Goal: Information Seeking & Learning: Learn about a topic

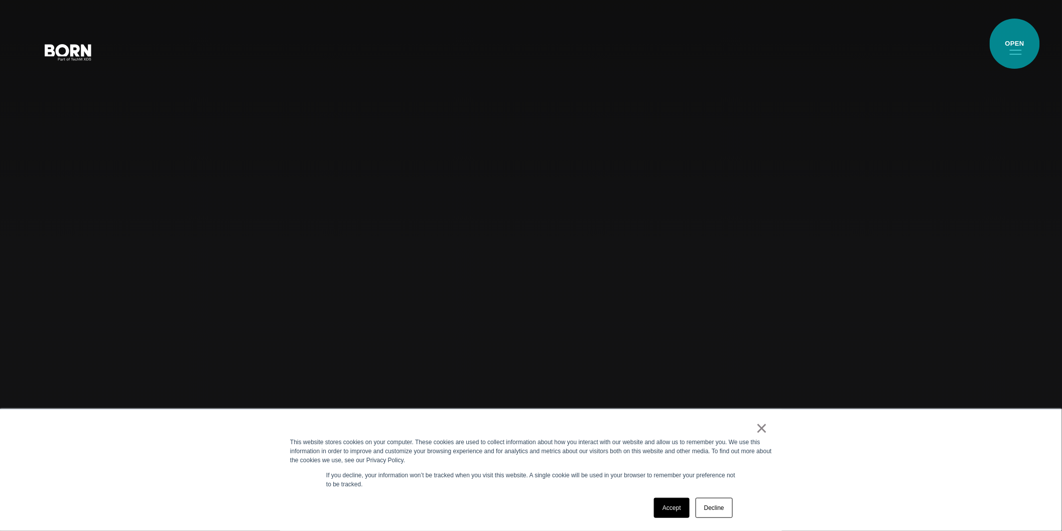
click at [1012, 46] on button "Primary Menu" at bounding box center [1016, 51] width 24 height 21
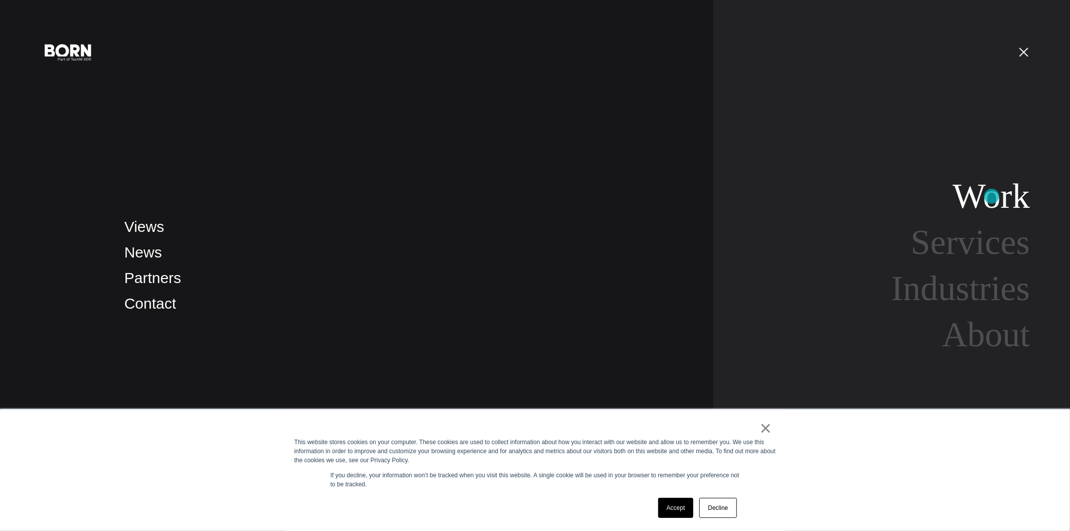
click at [992, 194] on link "Work" at bounding box center [991, 196] width 77 height 39
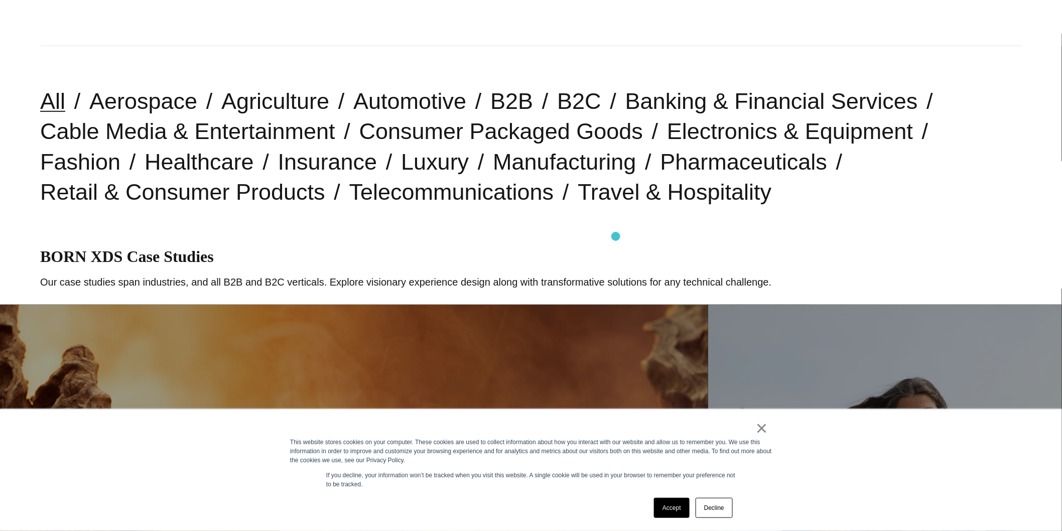
scroll to position [223, 0]
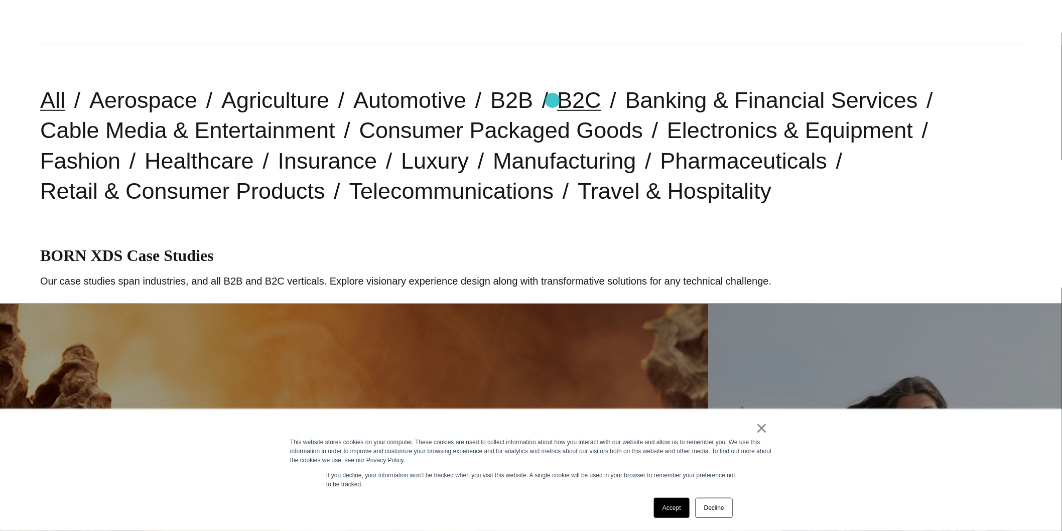
click at [557, 101] on link "B2C" at bounding box center [579, 100] width 44 height 26
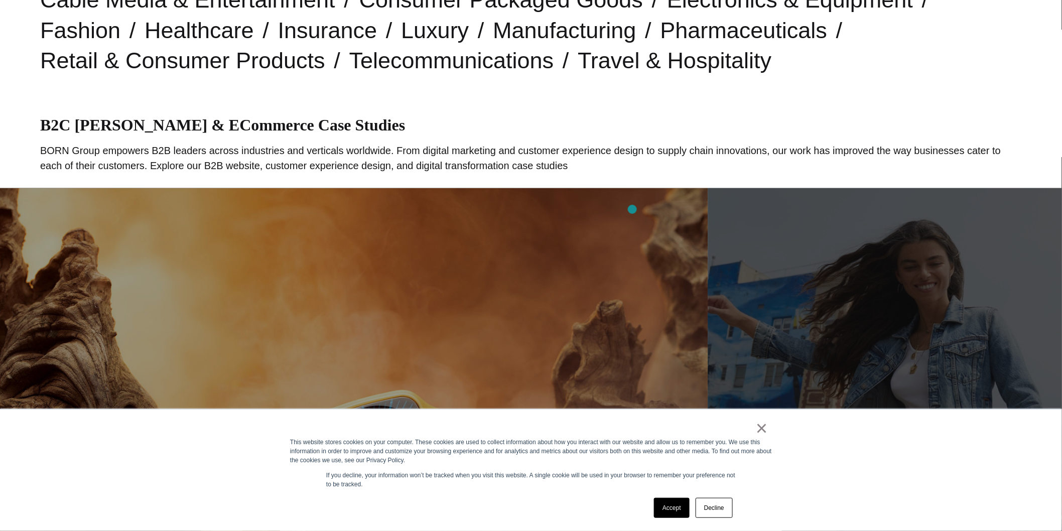
scroll to position [502, 0]
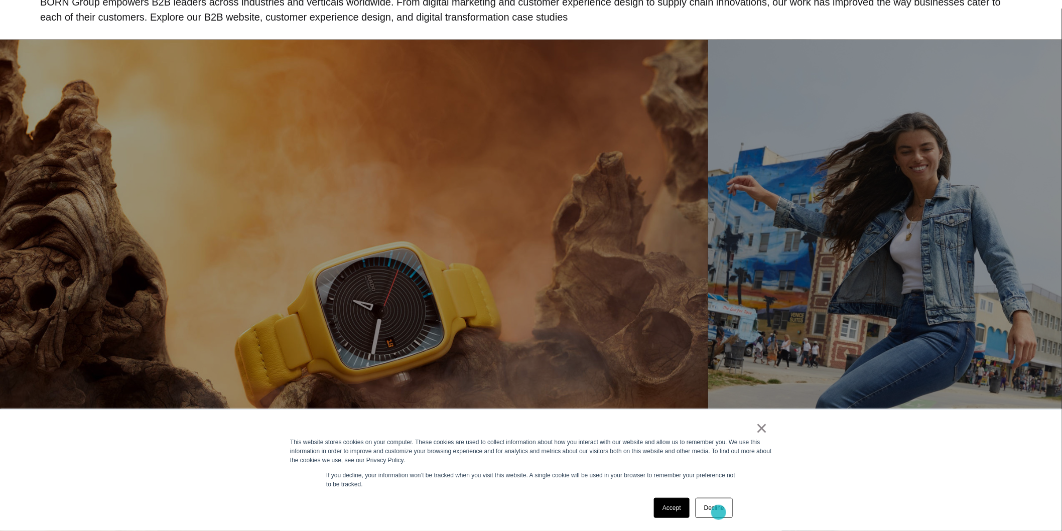
click at [719, 512] on link "Decline" at bounding box center [714, 508] width 37 height 20
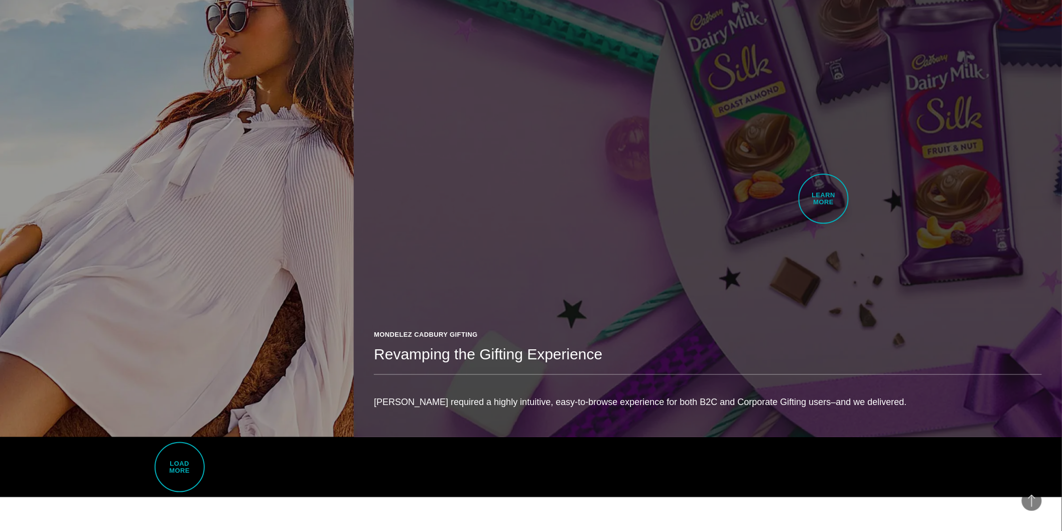
scroll to position [3569, 0]
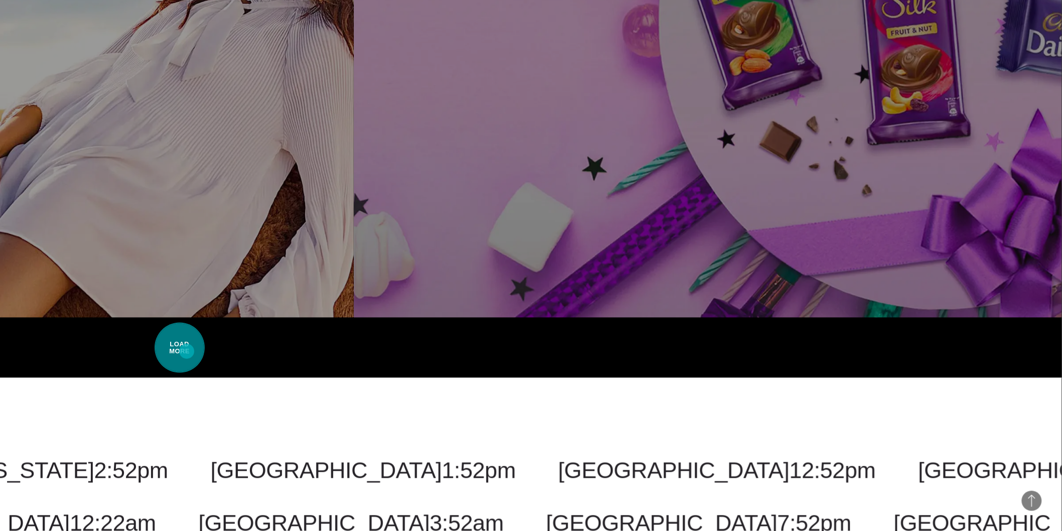
click at [179, 352] on span "Load More" at bounding box center [180, 348] width 50 height 50
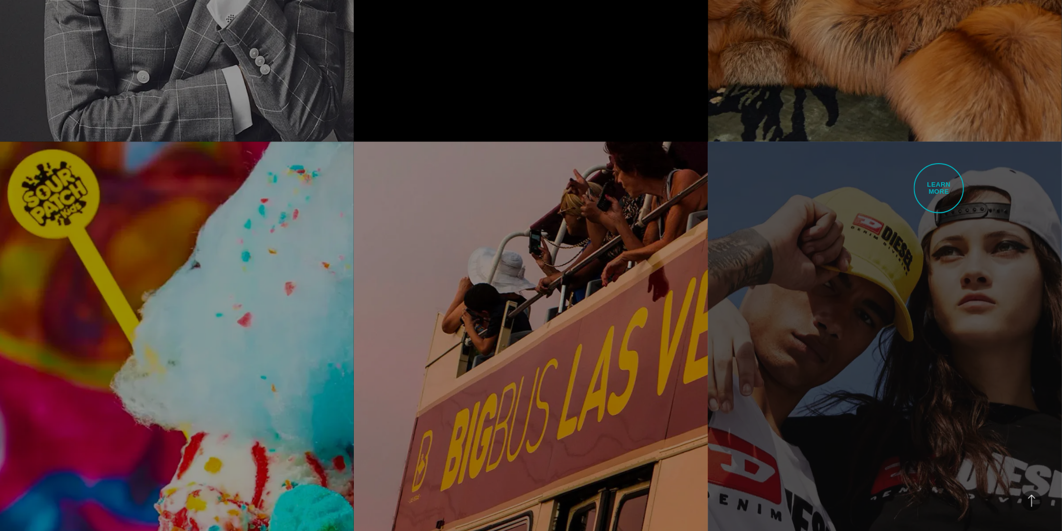
scroll to position [4182, 0]
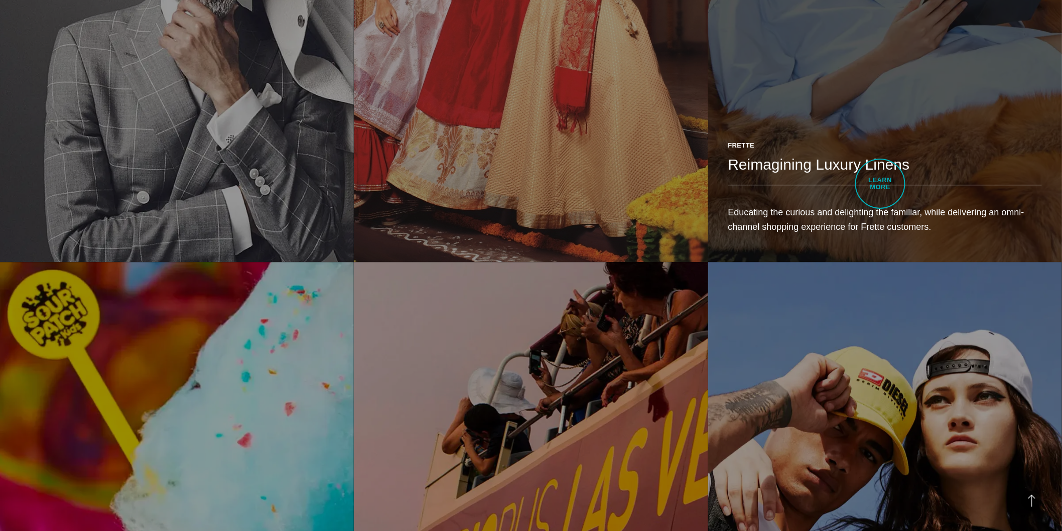
click at [880, 184] on header "Frette Reimagining Luxury Linens" at bounding box center [885, 163] width 314 height 45
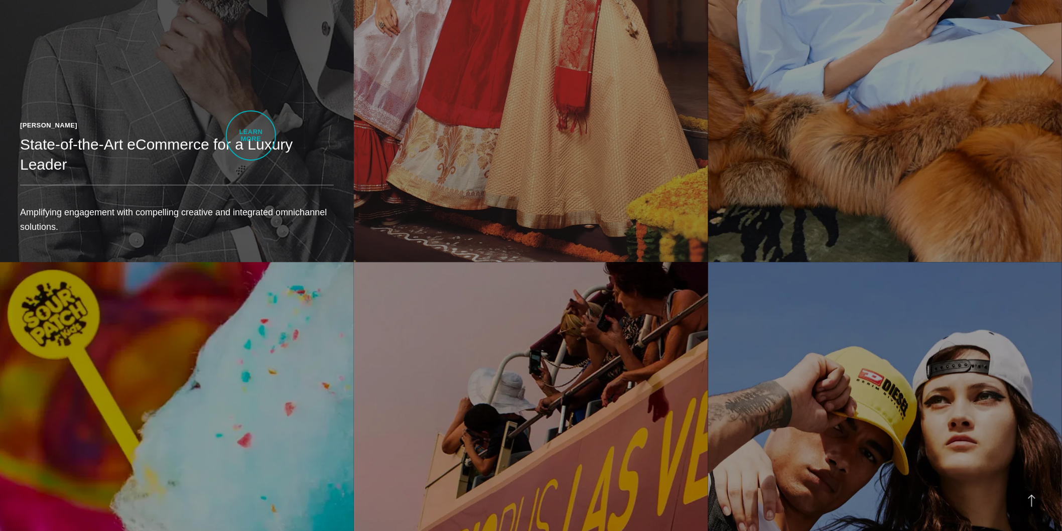
click at [251, 136] on div "Paul Stuart State-of-the-Art eCommerce for a Luxury Leader Amplifying engagemen…" at bounding box center [177, 181] width 354 height 162
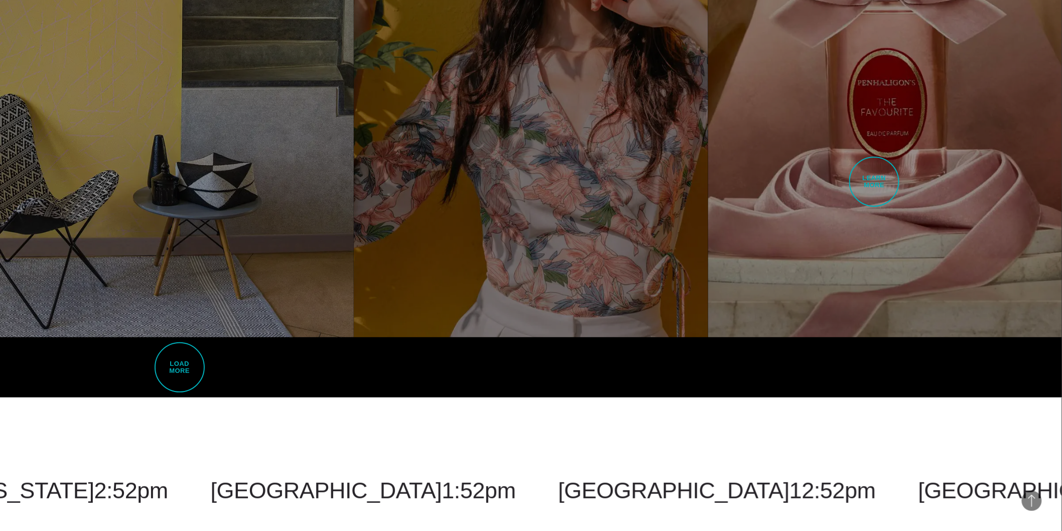
scroll to position [6357, 0]
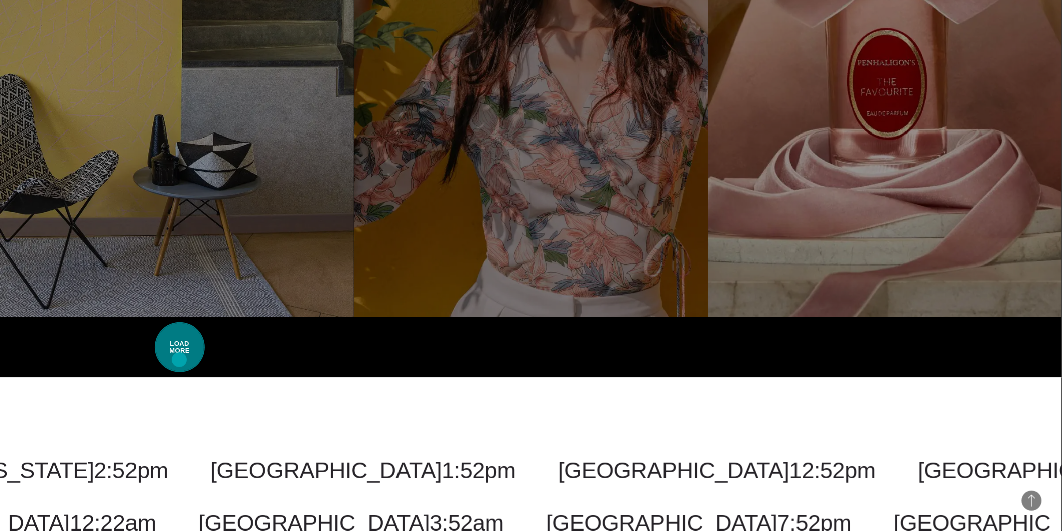
click at [179, 360] on span "Load More" at bounding box center [180, 347] width 50 height 50
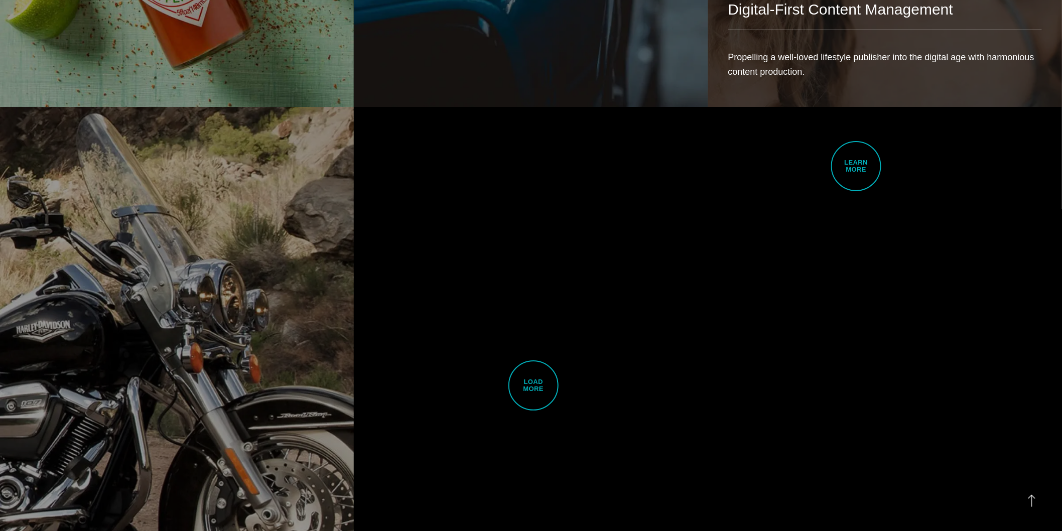
scroll to position [9479, 0]
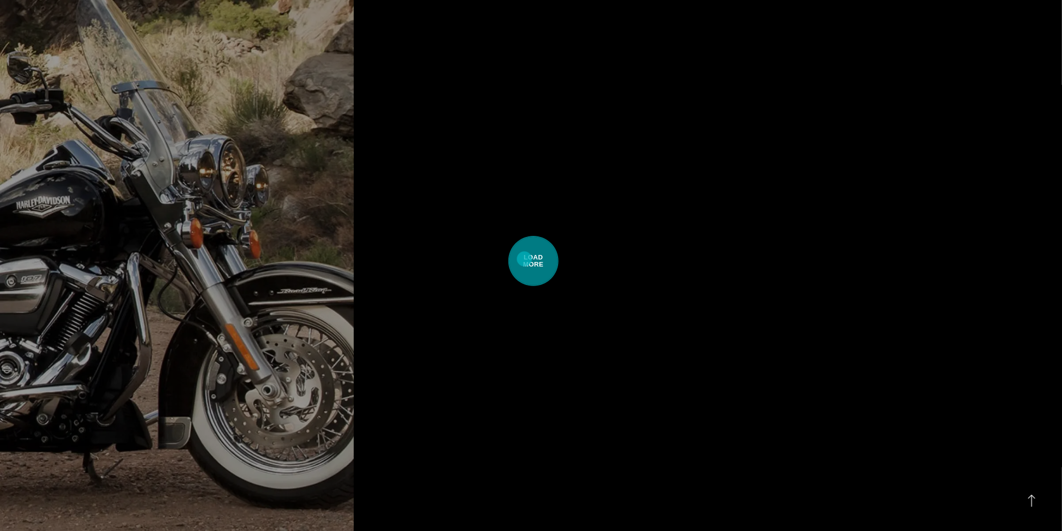
click at [526, 258] on span "Load More" at bounding box center [533, 261] width 50 height 50
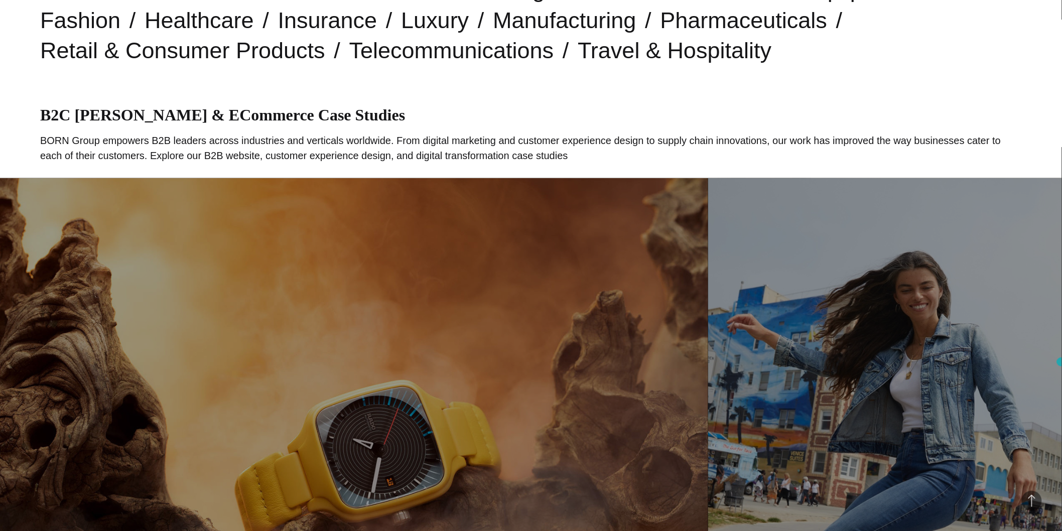
scroll to position [0, 0]
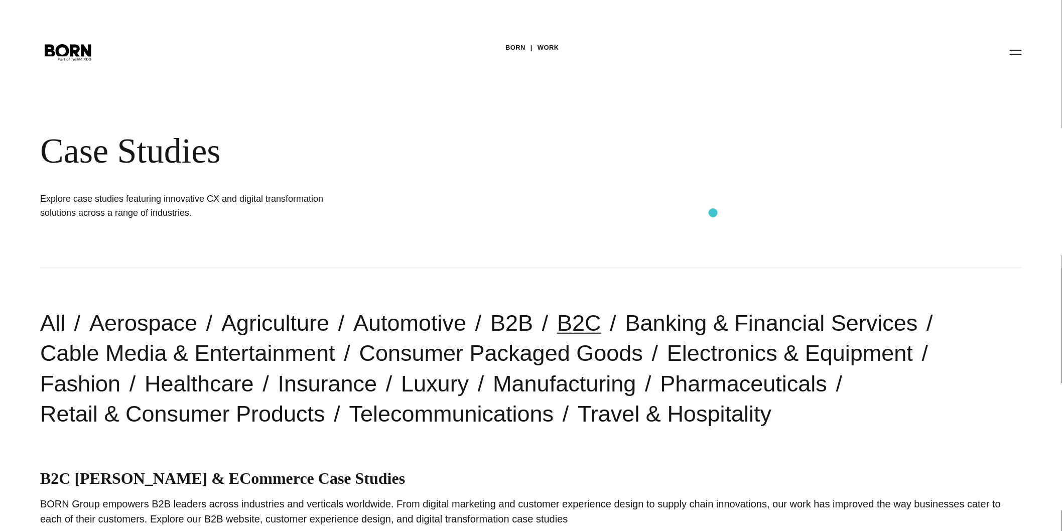
click at [713, 213] on div "BORN Work Case Studies Explore case studies featuring innovative CX and digital…" at bounding box center [531, 134] width 1062 height 268
click at [401, 386] on link "Luxury" at bounding box center [435, 384] width 68 height 26
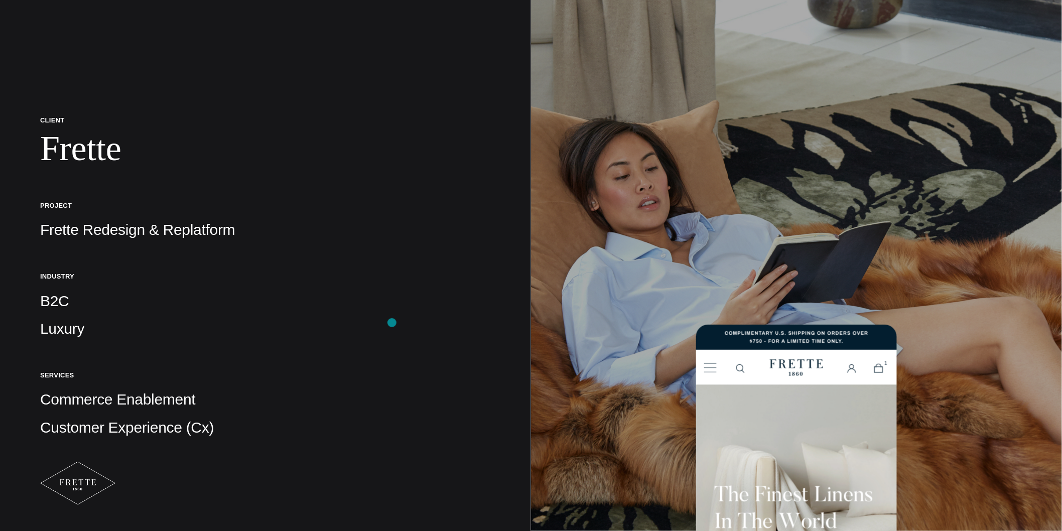
scroll to position [111, 0]
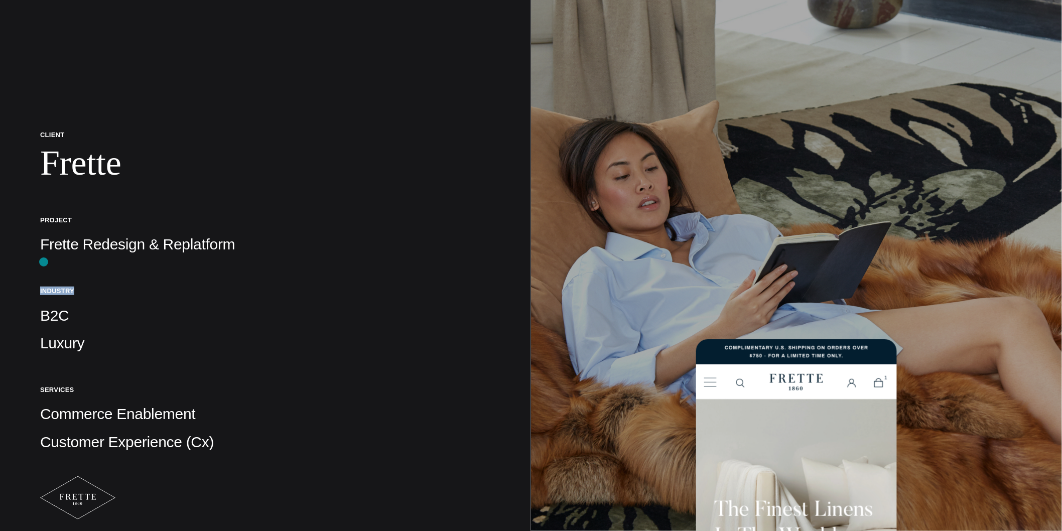
drag, startPoint x: 274, startPoint y: 258, endPoint x: 27, endPoint y: 258, distance: 246.9
click at [27, 258] on div "Client Frette Project Frette Redesign & Replatform Industry B2C Luxury Services…" at bounding box center [265, 484] width 531 height 1190
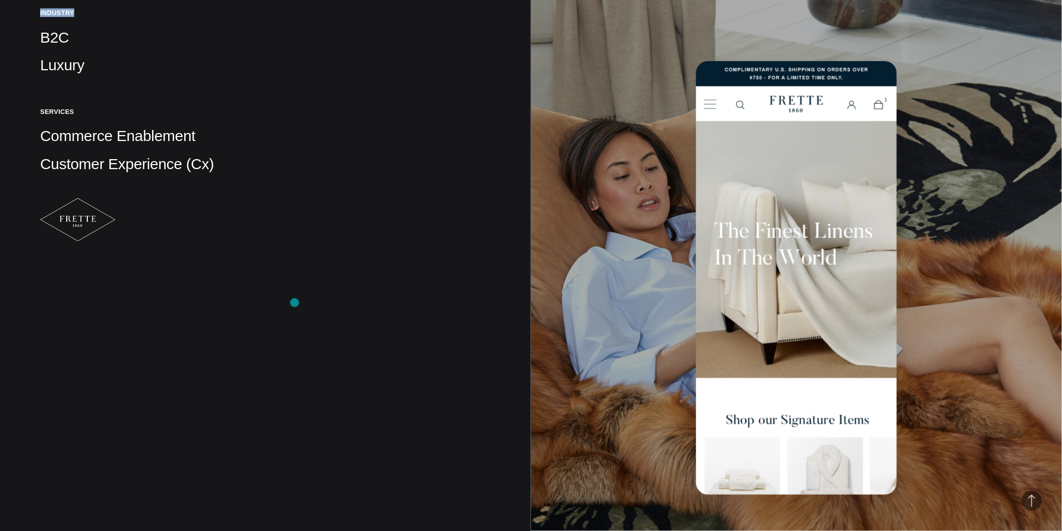
scroll to position [390, 0]
click at [393, 237] on div "Client Frette Project Frette Redesign & Replatform Industry B2C Luxury Services…" at bounding box center [265, 49] width 451 height 394
click at [395, 243] on div "Client Frette Project Frette Redesign & Replatform Industry B2C Luxury Services…" at bounding box center [265, 49] width 451 height 394
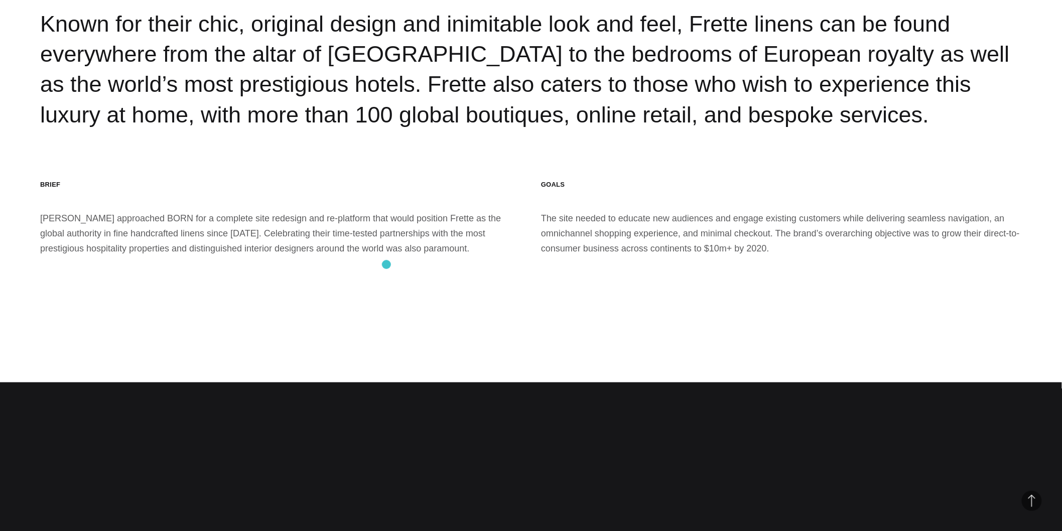
scroll to position [1840, 0]
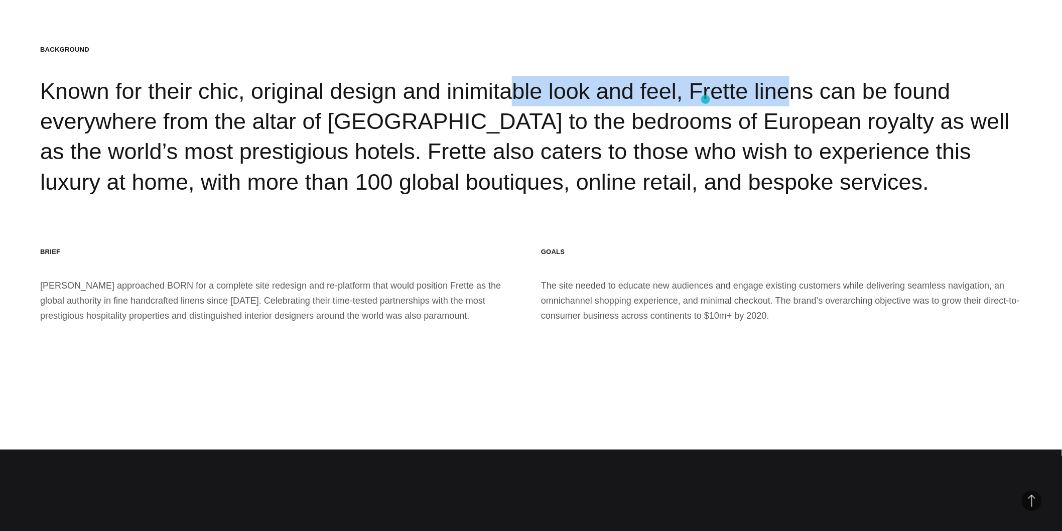
drag, startPoint x: 438, startPoint y: 102, endPoint x: 709, endPoint y: 99, distance: 271.0
click at [708, 99] on div "Background Known for their chic, original design and inimitable look and feel, …" at bounding box center [531, 121] width 982 height 152
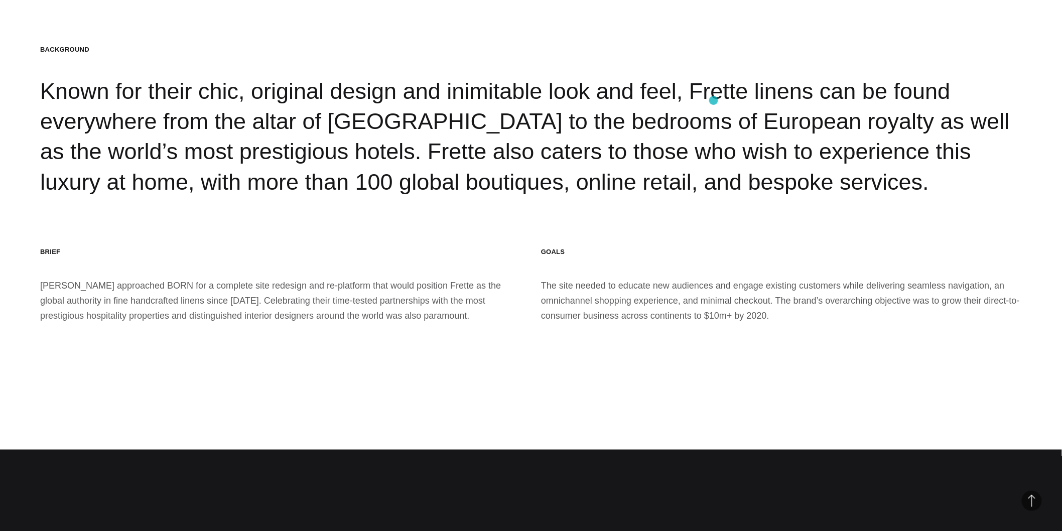
click at [745, 104] on div "Background Known for their chic, original design and inimitable look and feel, …" at bounding box center [531, 121] width 982 height 152
copy div "linens"
click at [776, 102] on div "Background Known for their chic, original design and inimitable look and feel, …" at bounding box center [531, 121] width 982 height 152
drag, startPoint x: 780, startPoint y: 101, endPoint x: 788, endPoint y: 99, distance: 8.9
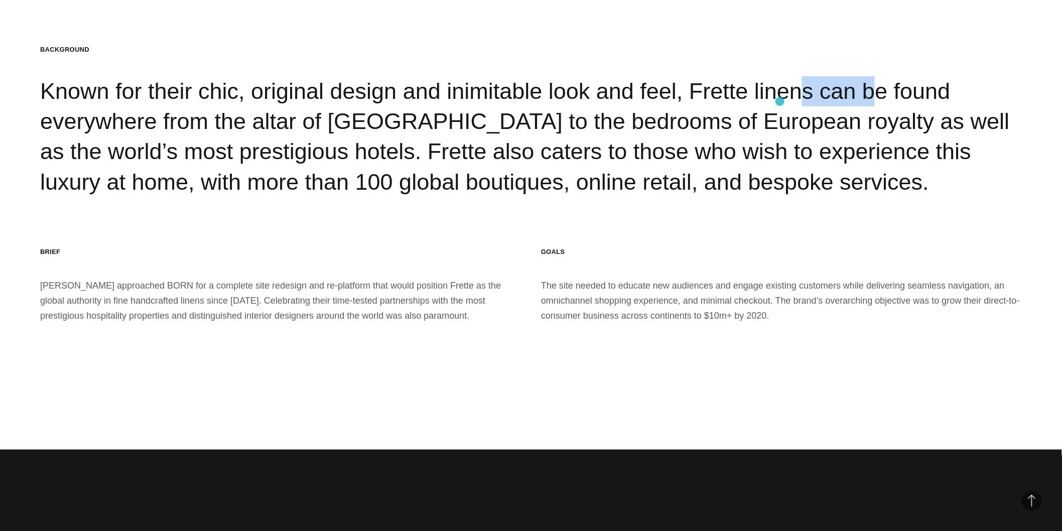
click at [780, 101] on div "Background Known for their chic, original design and inimitable look and feel, …" at bounding box center [531, 121] width 982 height 152
click at [798, 92] on div "Background Known for their chic, original design and inimitable look and feel, …" at bounding box center [531, 121] width 982 height 152
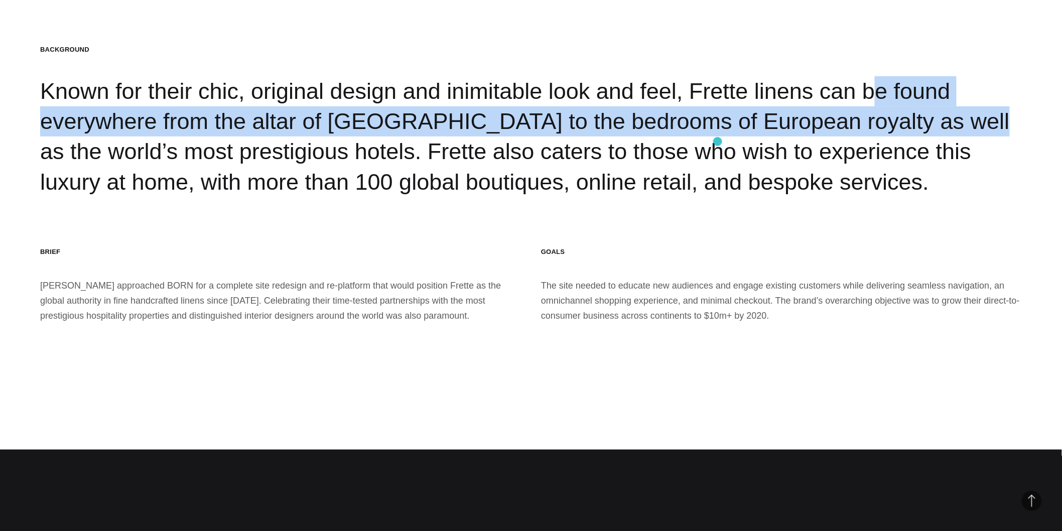
drag, startPoint x: 815, startPoint y: 104, endPoint x: 718, endPoint y: 142, distance: 104.4
click at [718, 142] on div "Background Known for their chic, original design and inimitable look and feel, …" at bounding box center [531, 121] width 982 height 152
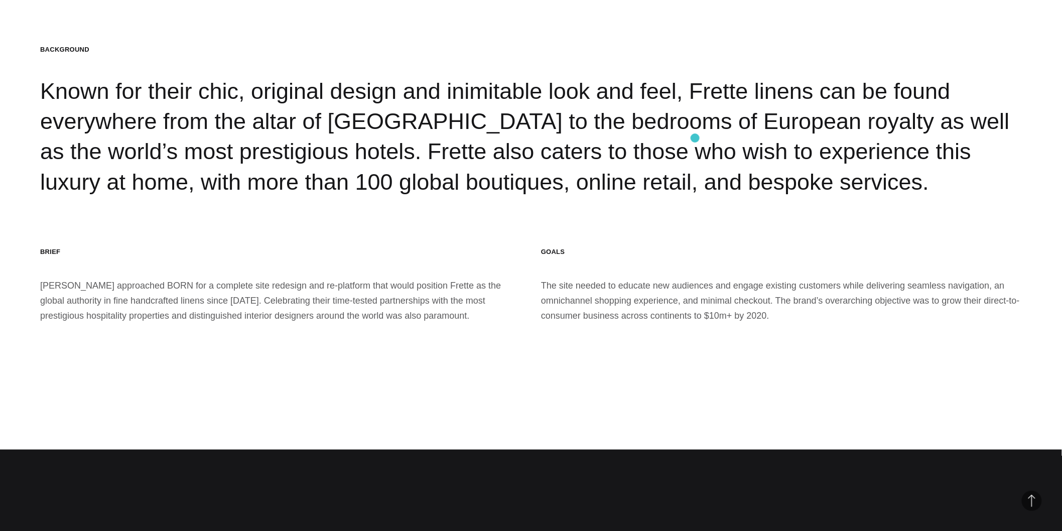
click at [695, 138] on div "Background Known for their chic, original design and inimitable look and feel, …" at bounding box center [531, 121] width 982 height 152
click at [292, 126] on div "Background Known for their chic, original design and inimitable look and feel, …" at bounding box center [531, 121] width 982 height 152
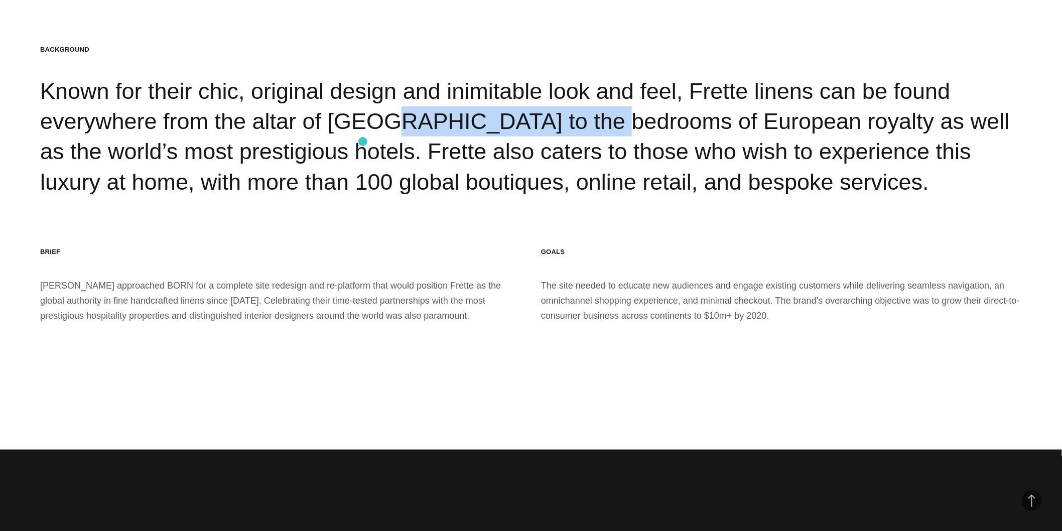
drag, startPoint x: 198, startPoint y: 134, endPoint x: 363, endPoint y: 142, distance: 164.8
click at [363, 142] on div "Background Known for their chic, original design and inimitable look and feel, …" at bounding box center [531, 121] width 982 height 152
copy div "St. Peter’s Basilica"
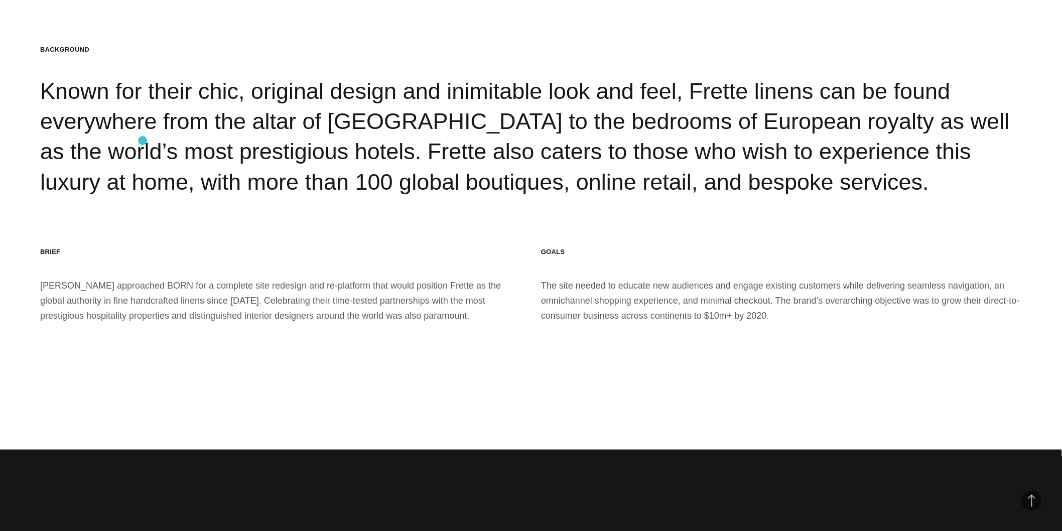
click at [143, 141] on div "Background Known for their chic, original design and inimitable look and feel, …" at bounding box center [531, 121] width 982 height 152
copy div "altar"
click at [99, 163] on div "Background Known for their chic, original design and inimitable look and feel, …" at bounding box center [531, 121] width 982 height 152
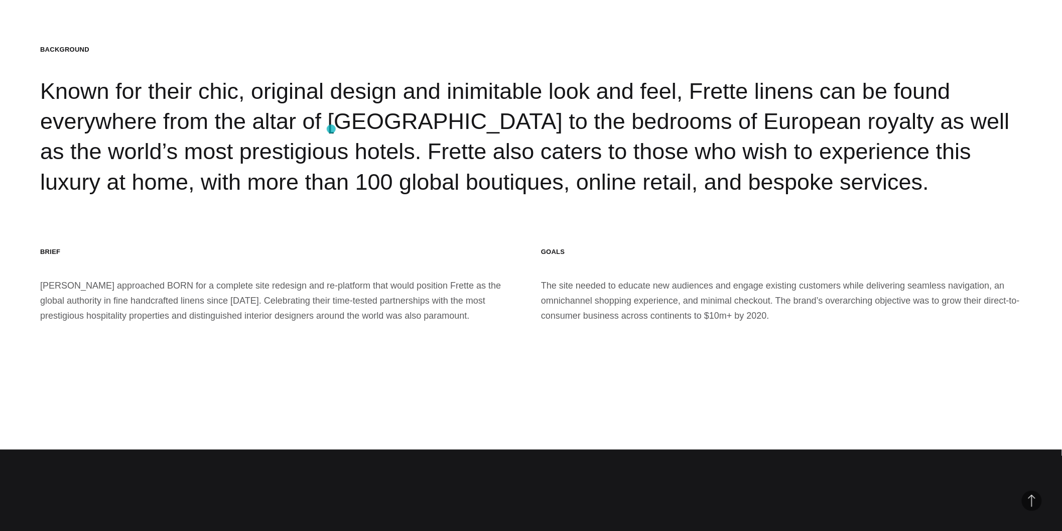
click at [331, 129] on div "Background Known for their chic, original design and inimitable look and feel, …" at bounding box center [531, 121] width 982 height 152
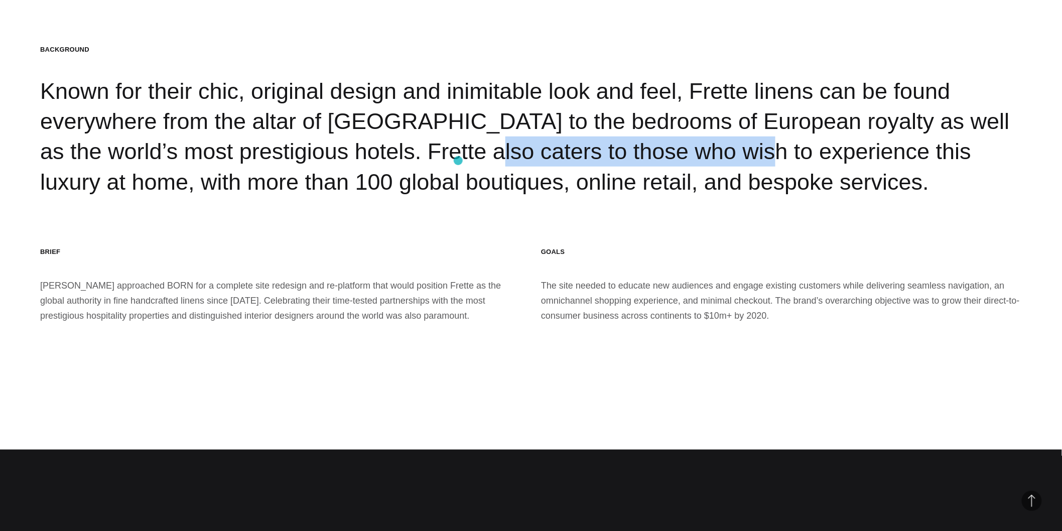
drag, startPoint x: 215, startPoint y: 168, endPoint x: 459, endPoint y: 161, distance: 244.0
click at [459, 161] on div "Background Known for their chic, original design and inimitable look and feel, …" at bounding box center [531, 121] width 982 height 152
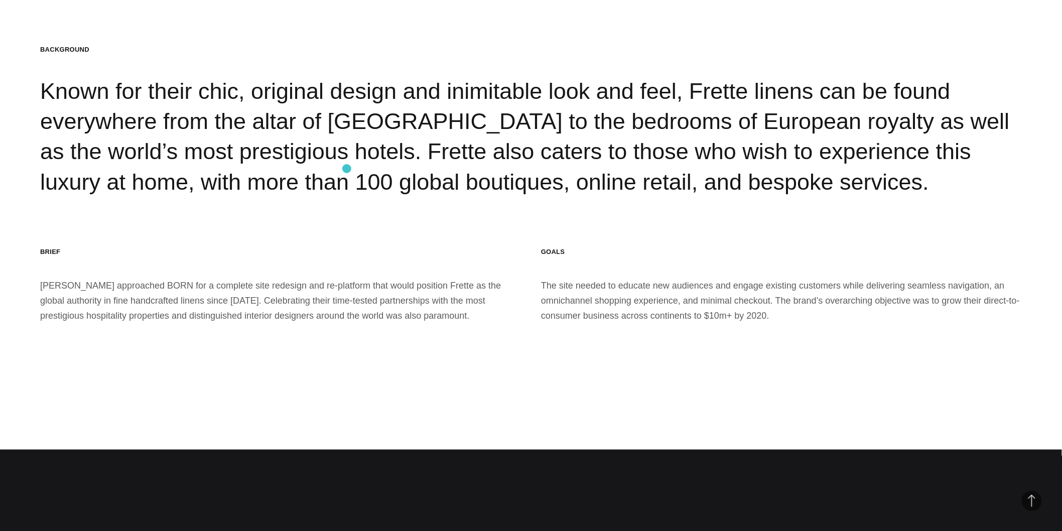
click at [344, 168] on div "Background Known for their chic, original design and inimitable look and feel, …" at bounding box center [531, 121] width 982 height 152
drag, startPoint x: 344, startPoint y: 168, endPoint x: 459, endPoint y: 173, distance: 114.5
click at [347, 168] on div "Background Known for their chic, original design and inimitable look and feel, …" at bounding box center [531, 121] width 982 height 152
click at [459, 173] on div "Background Known for their chic, original design and inimitable look and feel, …" at bounding box center [531, 121] width 982 height 152
click at [462, 173] on div "Background Known for their chic, original design and inimitable look and feel, …" at bounding box center [531, 121] width 982 height 152
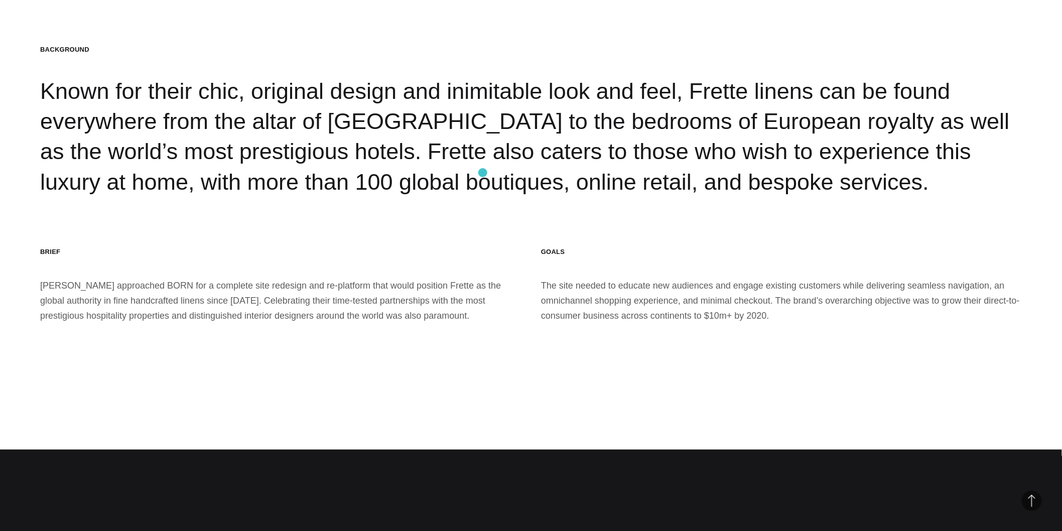
click at [543, 172] on div "Background Known for their chic, original design and inimitable look and feel, …" at bounding box center [531, 121] width 982 height 152
drag, startPoint x: 543, startPoint y: 172, endPoint x: 580, endPoint y: 167, distance: 36.9
click at [545, 172] on div "Background Known for their chic, original design and inimitable look and feel, …" at bounding box center [531, 121] width 982 height 152
drag, startPoint x: 580, startPoint y: 167, endPoint x: 595, endPoint y: 166, distance: 15.6
click at [581, 167] on div "Background Known for their chic, original design and inimitable look and feel, …" at bounding box center [531, 121] width 982 height 152
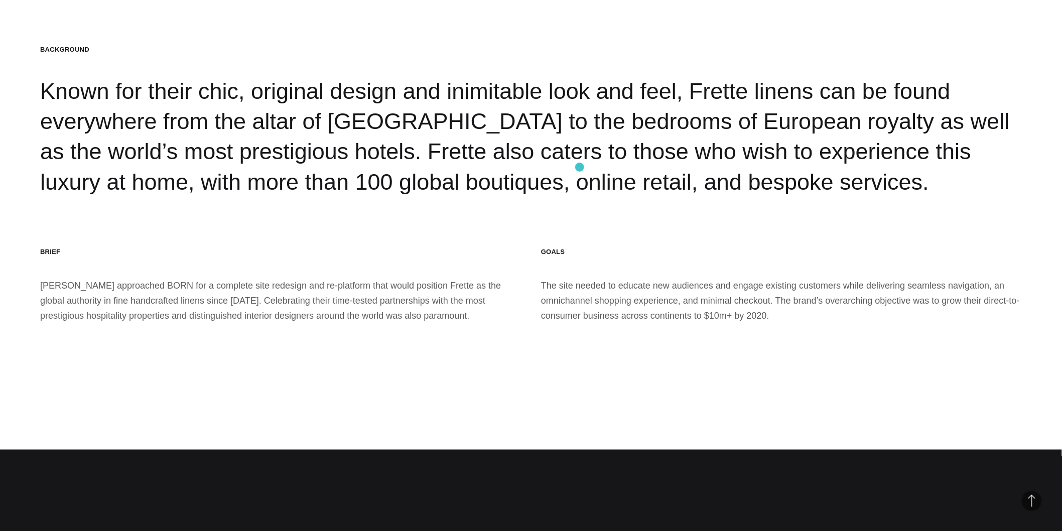
drag, startPoint x: 595, startPoint y: 166, endPoint x: 605, endPoint y: 166, distance: 9.5
click at [600, 166] on div "Background Known for their chic, original design and inimitable look and feel, …" at bounding box center [531, 121] width 982 height 152
click at [670, 166] on div "Background Known for their chic, original design and inimitable look and feel, …" at bounding box center [531, 121] width 982 height 152
drag, startPoint x: 670, startPoint y: 166, endPoint x: 735, endPoint y: 161, distance: 64.9
click at [676, 166] on div "Background Known for their chic, original design and inimitable look and feel, …" at bounding box center [531, 121] width 982 height 152
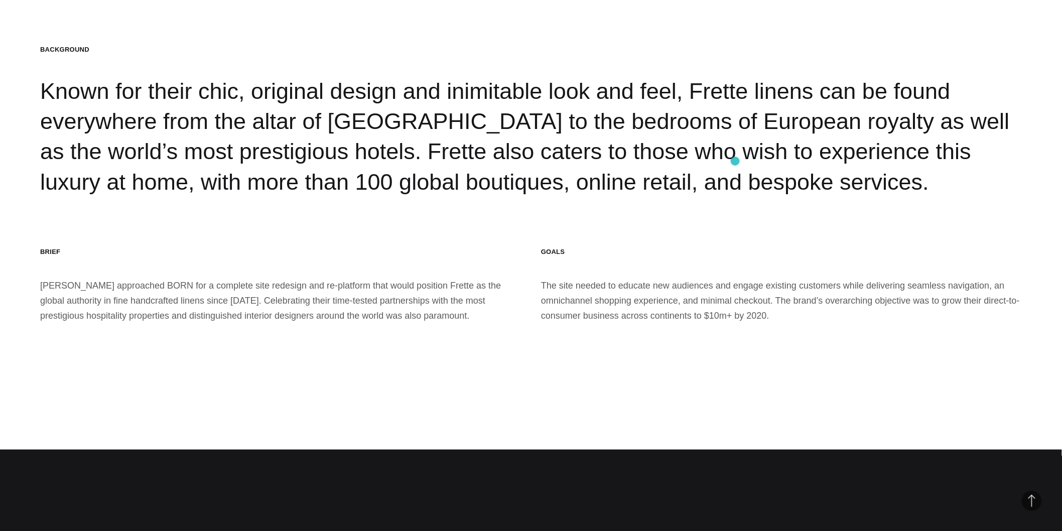
click at [735, 161] on div "Background Known for their chic, original design and inimitable look and feel, …" at bounding box center [531, 121] width 982 height 152
click at [702, 167] on div "Background Known for their chic, original design and inimitable look and feel, …" at bounding box center [531, 121] width 982 height 152
drag, startPoint x: 822, startPoint y: 160, endPoint x: 877, endPoint y: 162, distance: 54.8
click at [825, 160] on div "Background Known for their chic, original design and inimitable look and feel, …" at bounding box center [531, 121] width 982 height 152
click at [937, 161] on div "Background Known for their chic, original design and inimitable look and feel, …" at bounding box center [531, 121] width 982 height 152
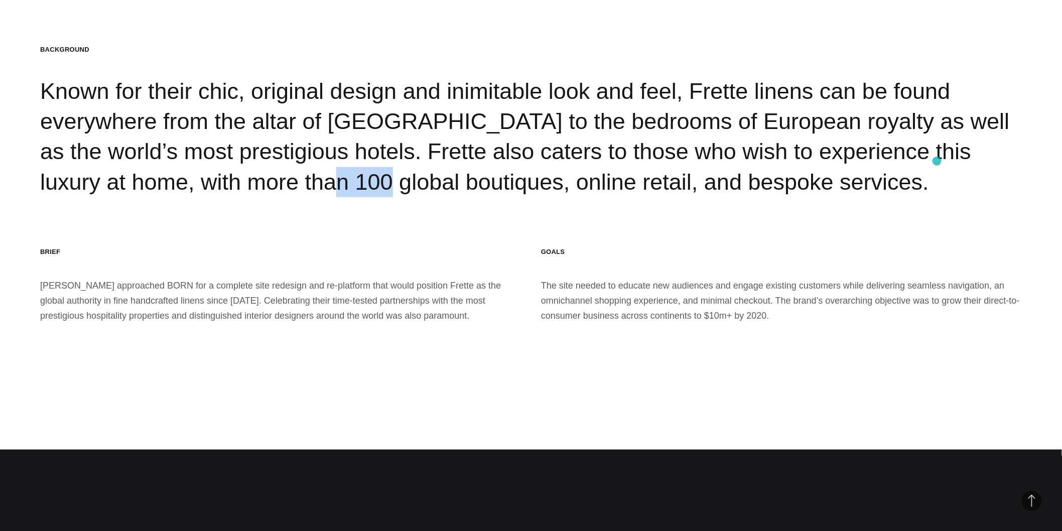
click at [937, 161] on div "Background Known for their chic, original design and inimitable look and feel, …" at bounding box center [531, 121] width 982 height 152
click at [191, 197] on div "Background Known for their chic, original design and inimitable look and feel, …" at bounding box center [531, 121] width 982 height 152
drag, startPoint x: 629, startPoint y: 211, endPoint x: 39, endPoint y: 109, distance: 598.8
click at [36, 108] on section "Background Known for their chic, original design and inimitable look and feel, …" at bounding box center [531, 184] width 1062 height 531
click at [416, 191] on div "Background Known for their chic, original design and inimitable look and feel, …" at bounding box center [531, 121] width 982 height 152
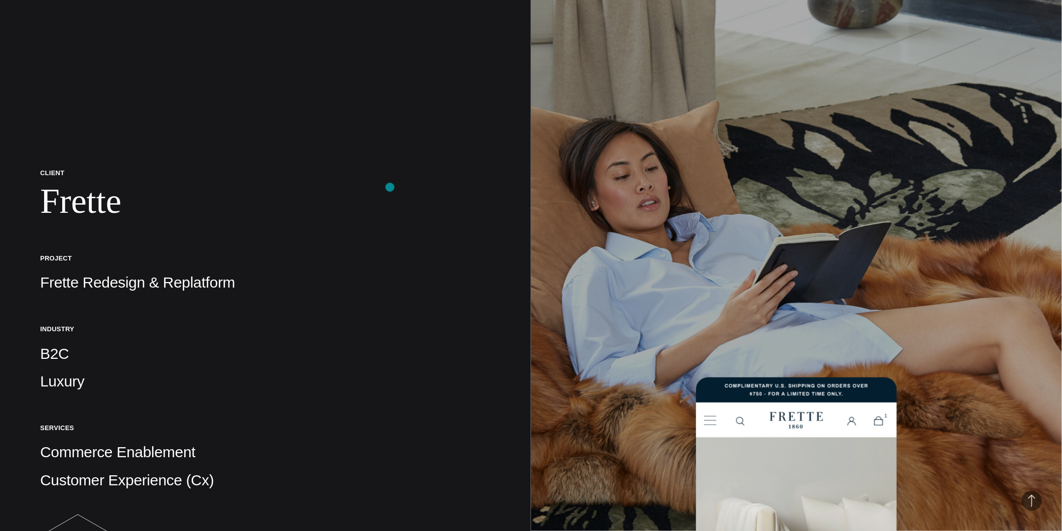
scroll to position [0, 0]
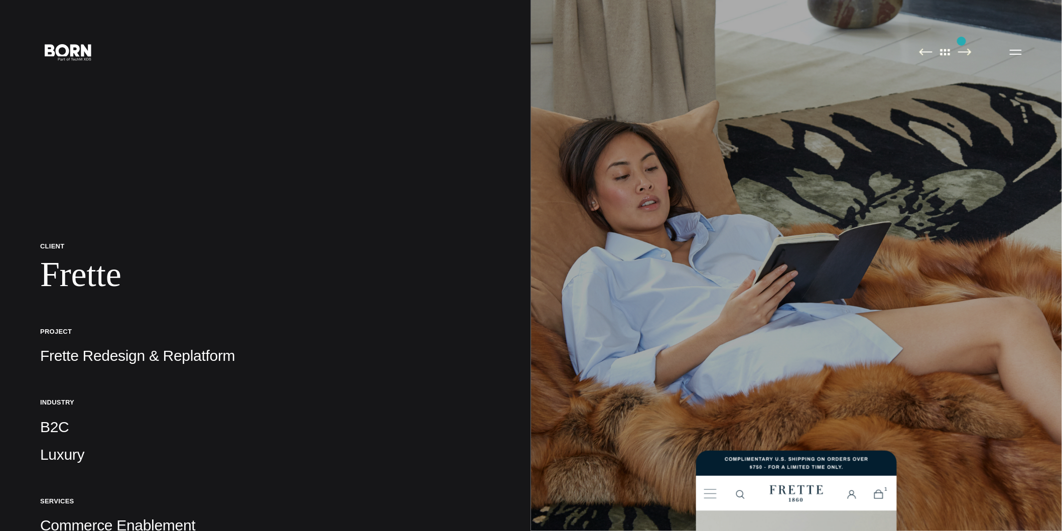
click at [962, 41] on img at bounding box center [796, 265] width 531 height 531
click at [941, 54] on img at bounding box center [945, 52] width 21 height 8
click at [1025, 52] on button "Primary Menu" at bounding box center [1016, 51] width 24 height 21
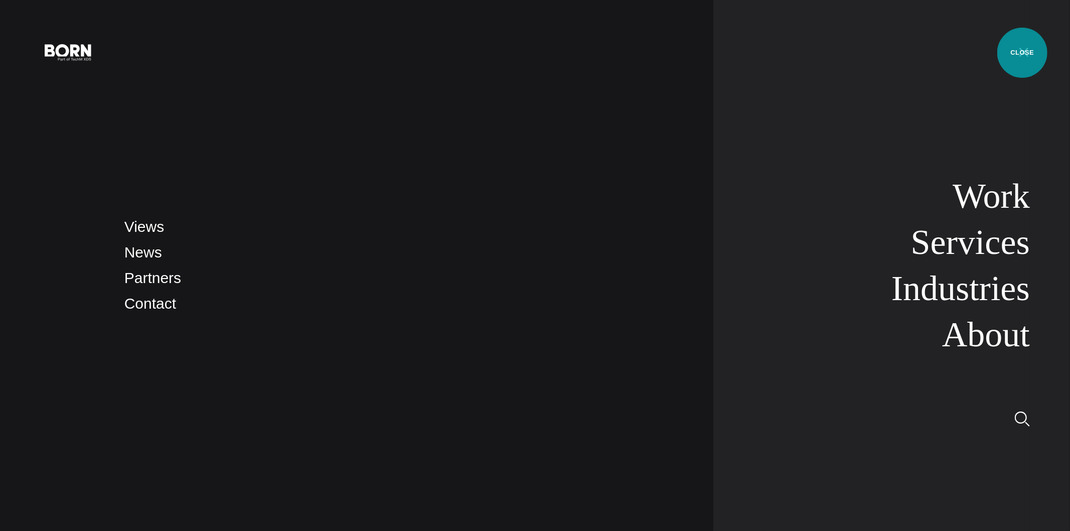
click at [1024, 53] on button "Primary Menu" at bounding box center [1024, 51] width 24 height 21
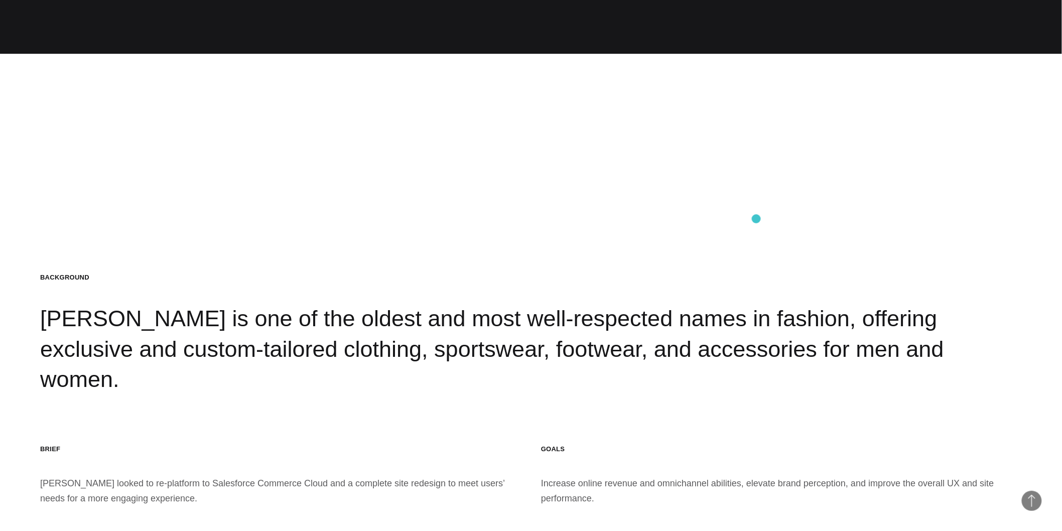
scroll to position [1394, 0]
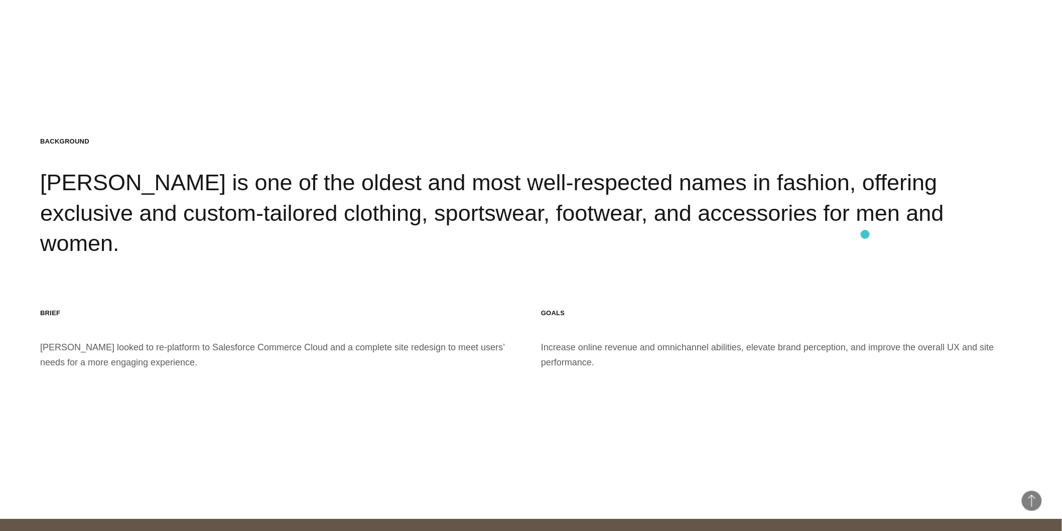
drag, startPoint x: 274, startPoint y: 195, endPoint x: 865, endPoint y: 234, distance: 593.0
click at [865, 234] on div "Background Paul Stuart is one of the oldest and most well-respected names in fa…" at bounding box center [531, 197] width 982 height 121
drag, startPoint x: 866, startPoint y: 234, endPoint x: 0, endPoint y: 186, distance: 867.1
click at [0, 186] on section "Background Paul Stuart is one of the oldest and most well-respected names in fa…" at bounding box center [531, 253] width 1062 height 531
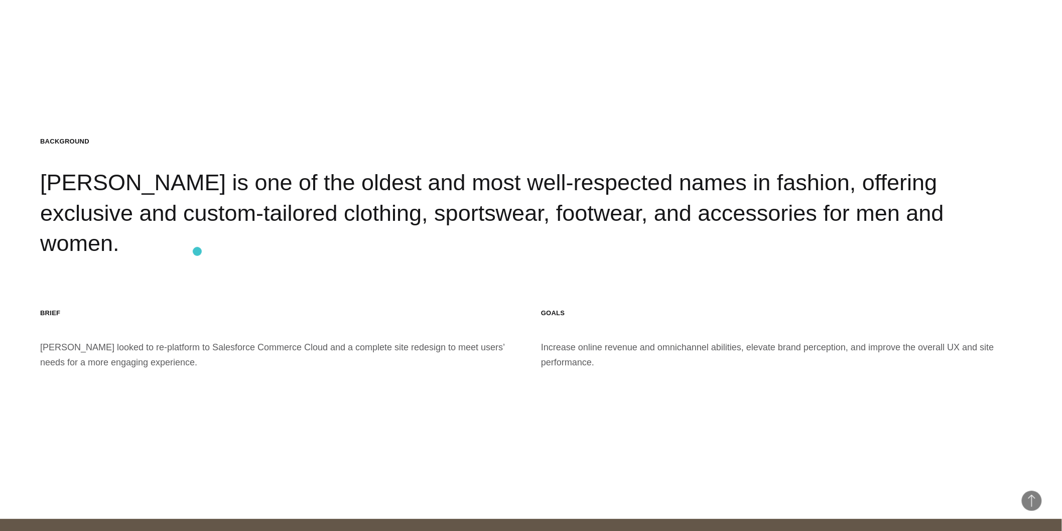
click at [197, 251] on section "Background Paul Stuart is one of the oldest and most well-respected names in fa…" at bounding box center [531, 253] width 1062 height 531
click at [294, 239] on div "Background Paul Stuart is one of the oldest and most well-respected names in fa…" at bounding box center [531, 197] width 982 height 121
click at [198, 235] on div "Background Paul Stuart is one of the oldest and most well-respected names in fa…" at bounding box center [531, 197] width 982 height 121
click at [143, 273] on section "Background Paul Stuart is one of the oldest and most well-respected names in fa…" at bounding box center [531, 253] width 1062 height 531
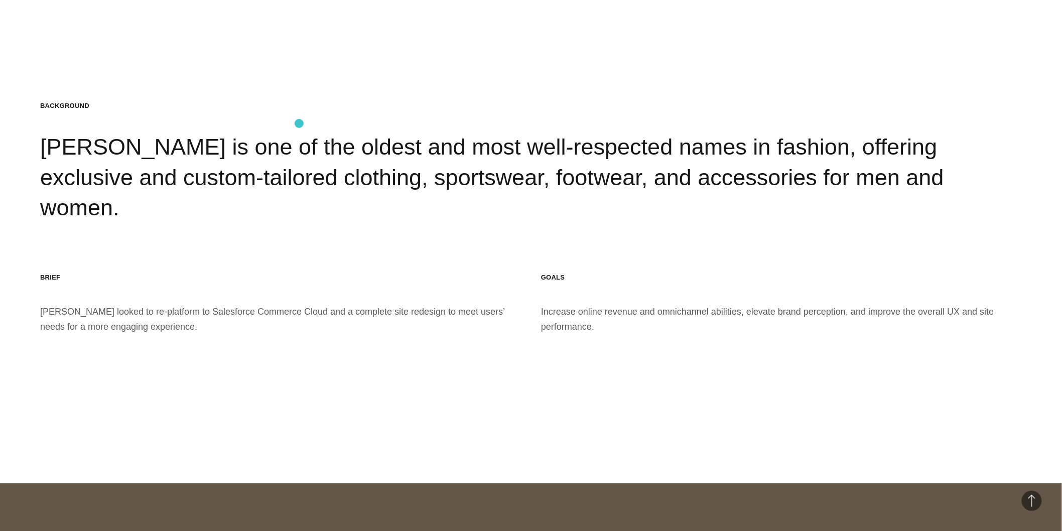
scroll to position [1449, 0]
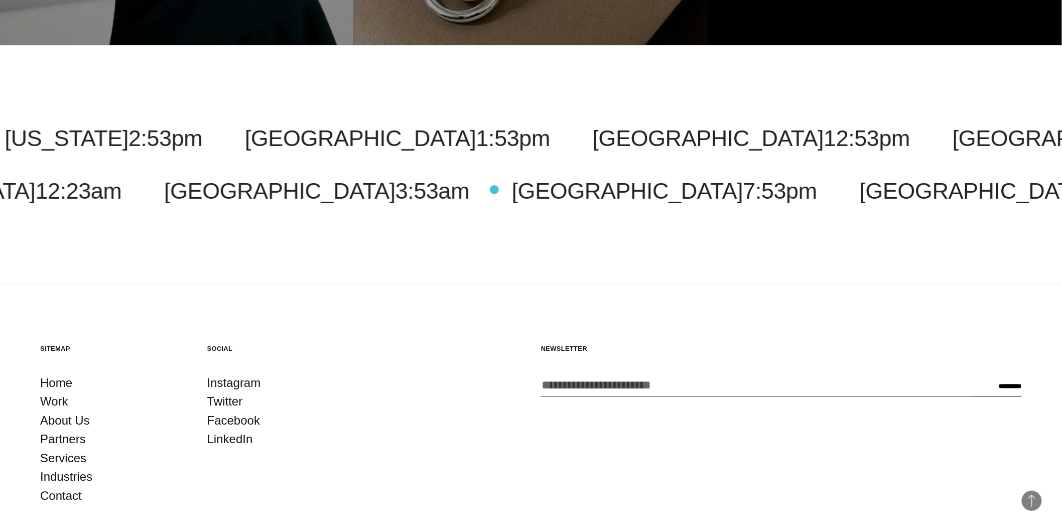
scroll to position [1699, 0]
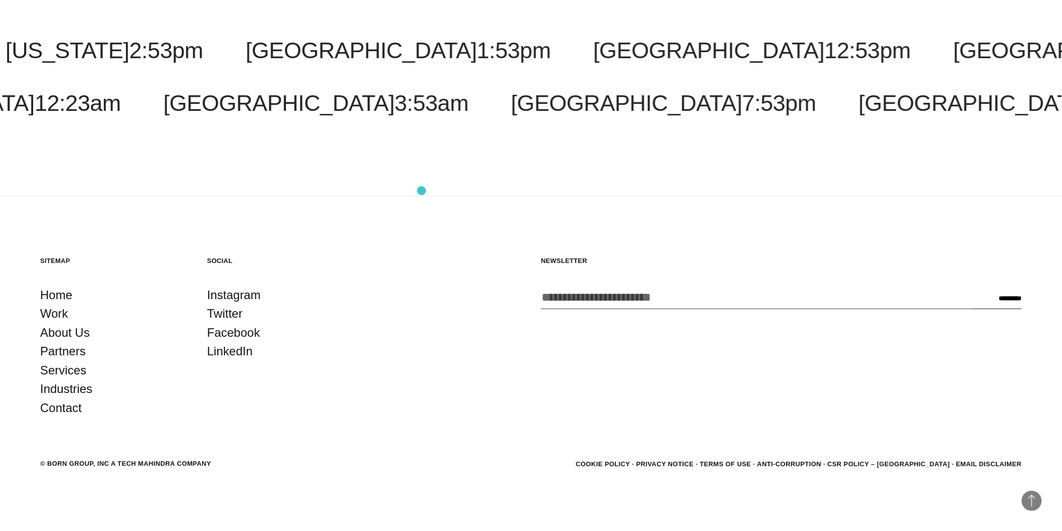
drag, startPoint x: 420, startPoint y: 191, endPoint x: 399, endPoint y: 189, distance: 20.6
click at [402, 191] on div "[GEOGRAPHIC_DATA] 12:53pm [GEOGRAPHIC_DATA] 2:53am [US_STATE] 2:53pm [GEOGRAPHI…" at bounding box center [531, 76] width 1062 height 239
drag, startPoint x: 308, startPoint y: 191, endPoint x: 318, endPoint y: 188, distance: 10.6
click at [310, 191] on div "[GEOGRAPHIC_DATA] 12:53pm [GEOGRAPHIC_DATA] 2:53am [US_STATE] 2:53pm [GEOGRAPHI…" at bounding box center [531, 76] width 1062 height 239
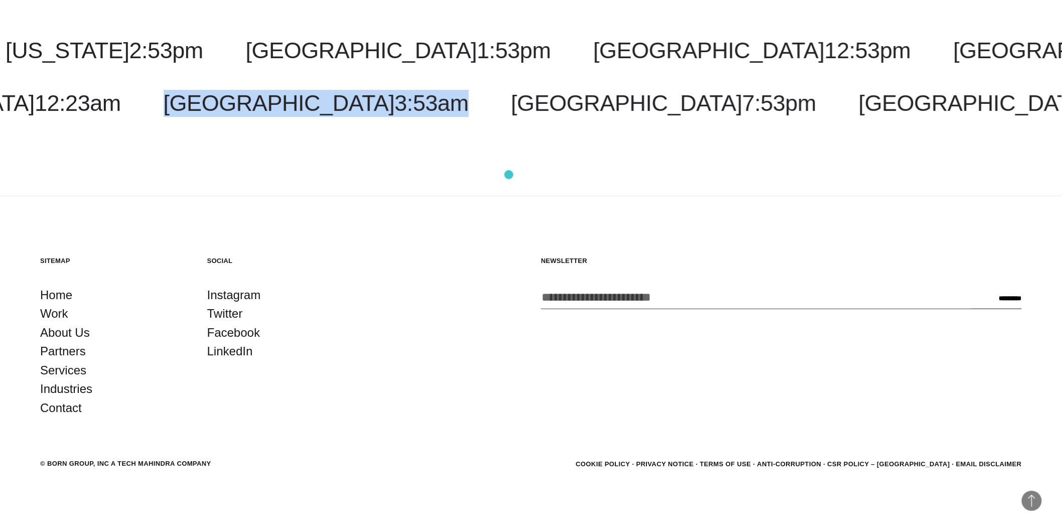
drag, startPoint x: 358, startPoint y: 179, endPoint x: 509, endPoint y: 175, distance: 150.6
click at [509, 175] on div "Costa Rica 12:53pm Malaysia 2:53am New York 2:53pm Toronto 2:53pm New Jersey 2:…" at bounding box center [531, 76] width 1062 height 239
drag, startPoint x: 457, startPoint y: 176, endPoint x: 360, endPoint y: 170, distance: 97.6
click at [360, 170] on div "Costa Rica 12:53pm Malaysia 2:53am New York 2:53pm Toronto 2:53pm New Jersey 2:…" at bounding box center [531, 76] width 1062 height 239
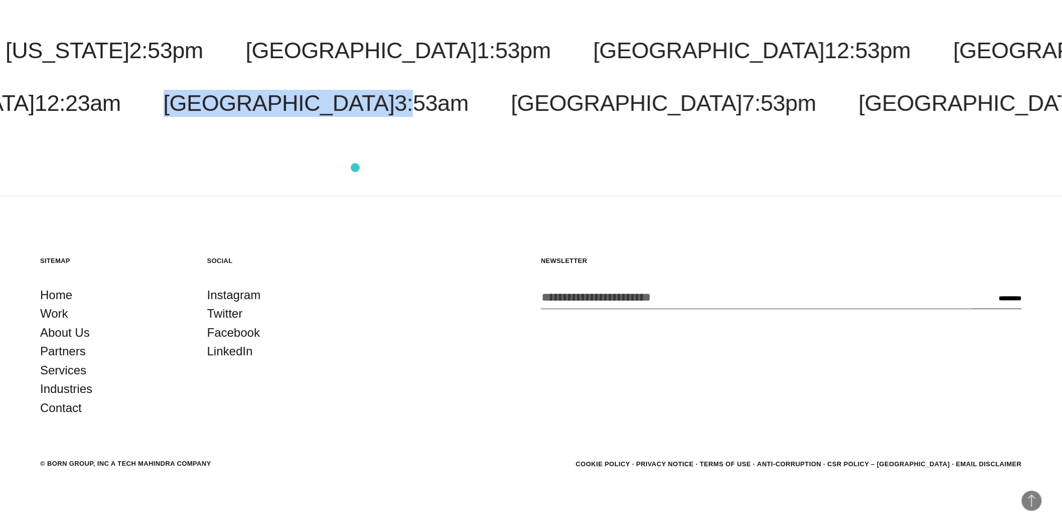
click at [355, 168] on div "Costa Rica 12:53pm Malaysia 2:53am New York 2:53pm Toronto 2:53pm New Jersey 2:…" at bounding box center [531, 76] width 1062 height 239
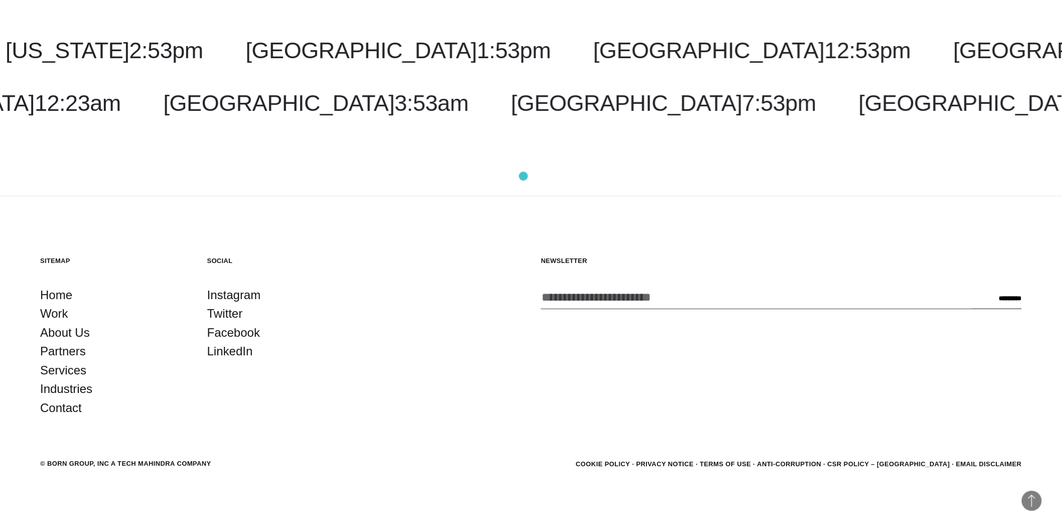
drag, startPoint x: 523, startPoint y: 176, endPoint x: 495, endPoint y: 176, distance: 28.1
click at [523, 176] on div "Costa Rica 12:53pm Malaysia 2:53am New York 2:53pm Toronto 2:53pm New Jersey 2:…" at bounding box center [531, 76] width 1062 height 239
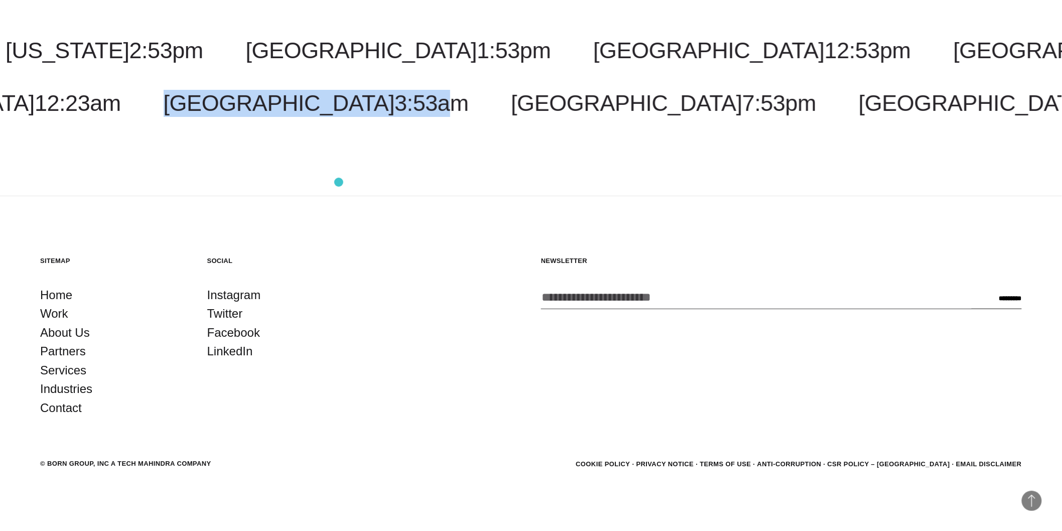
drag, startPoint x: 439, startPoint y: 183, endPoint x: 339, endPoint y: 176, distance: 99.6
click at [339, 182] on div "Costa Rica 12:53pm Malaysia 2:53am New York 2:53pm Toronto 2:53pm New Jersey 2:…" at bounding box center [531, 76] width 1062 height 239
drag, startPoint x: 344, startPoint y: 174, endPoint x: 383, endPoint y: 168, distance: 39.6
click at [345, 174] on div "Costa Rica 12:53pm Malaysia 2:53am New York 2:53pm Toronto 2:53pm New Jersey 2:…" at bounding box center [531, 76] width 1062 height 239
click at [399, 165] on div "Costa Rica 12:53pm Malaysia 2:53am New York 2:53pm Toronto 2:53pm New Jersey 2:…" at bounding box center [531, 76] width 1062 height 239
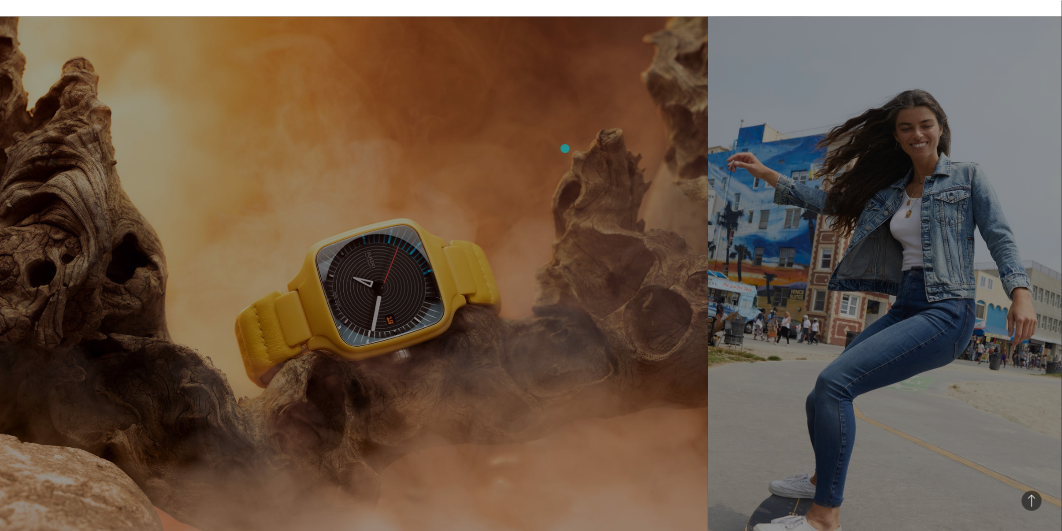
scroll to position [613, 0]
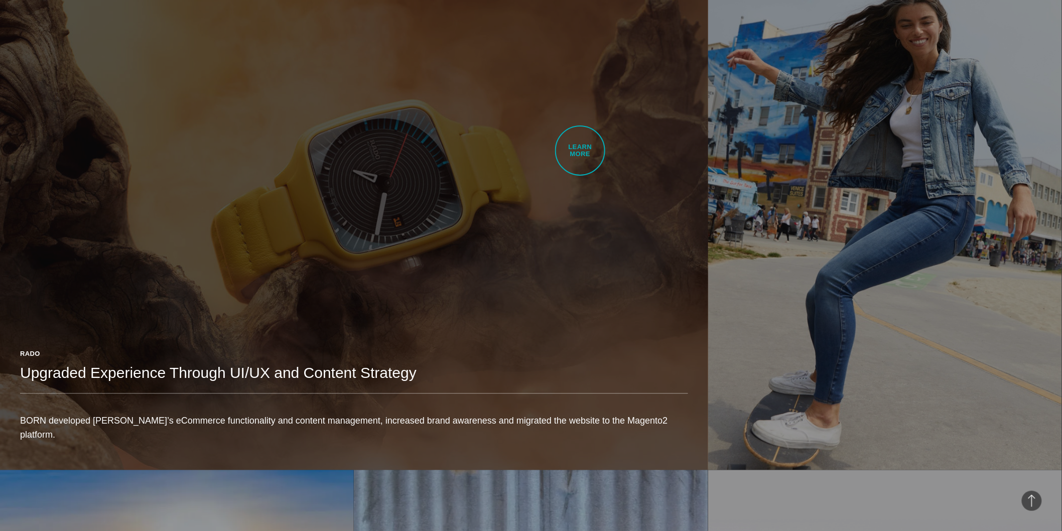
drag, startPoint x: 576, startPoint y: 153, endPoint x: 585, endPoint y: 148, distance: 9.7
